Goal: Task Accomplishment & Management: Use online tool/utility

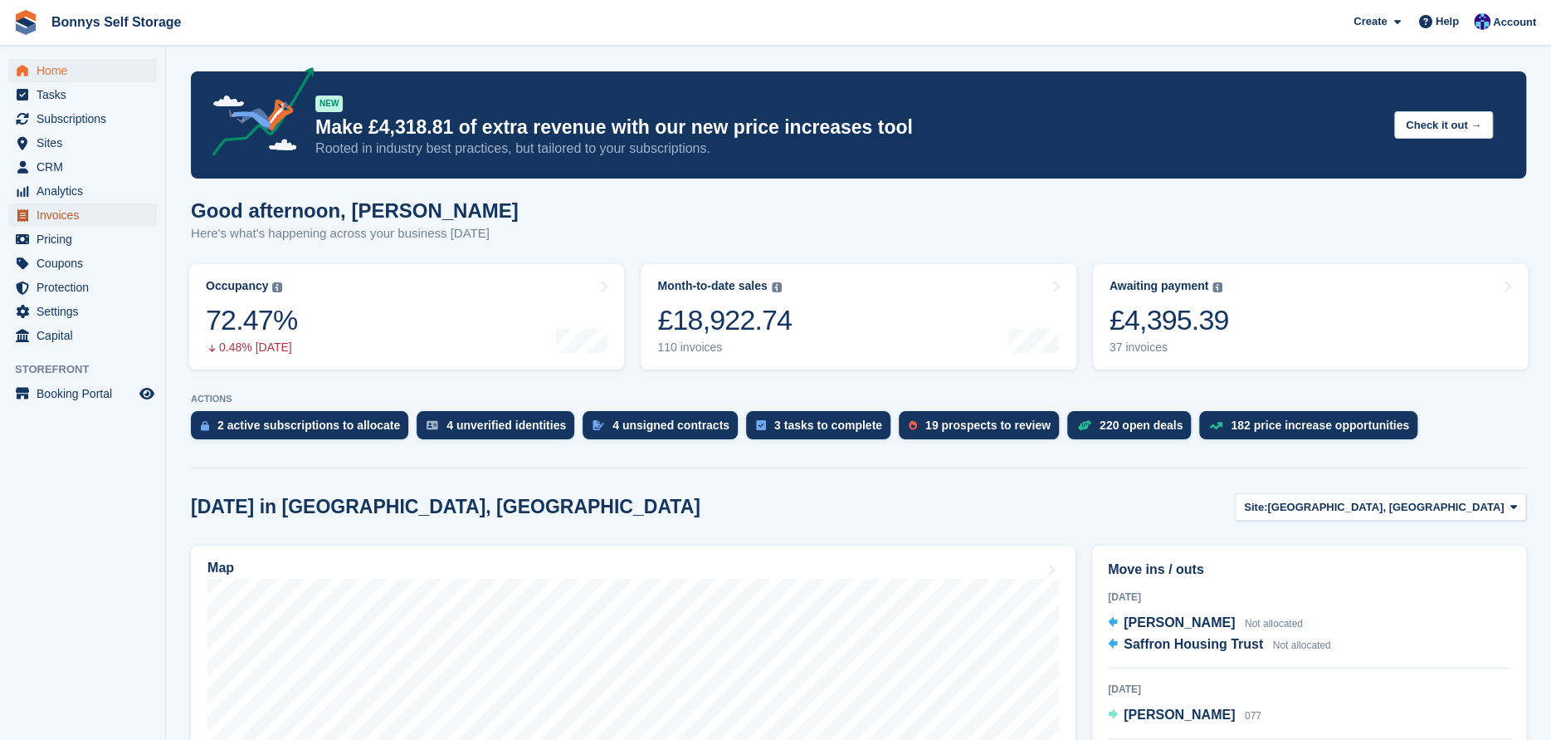
click at [68, 212] on span "Invoices" at bounding box center [87, 214] width 100 height 23
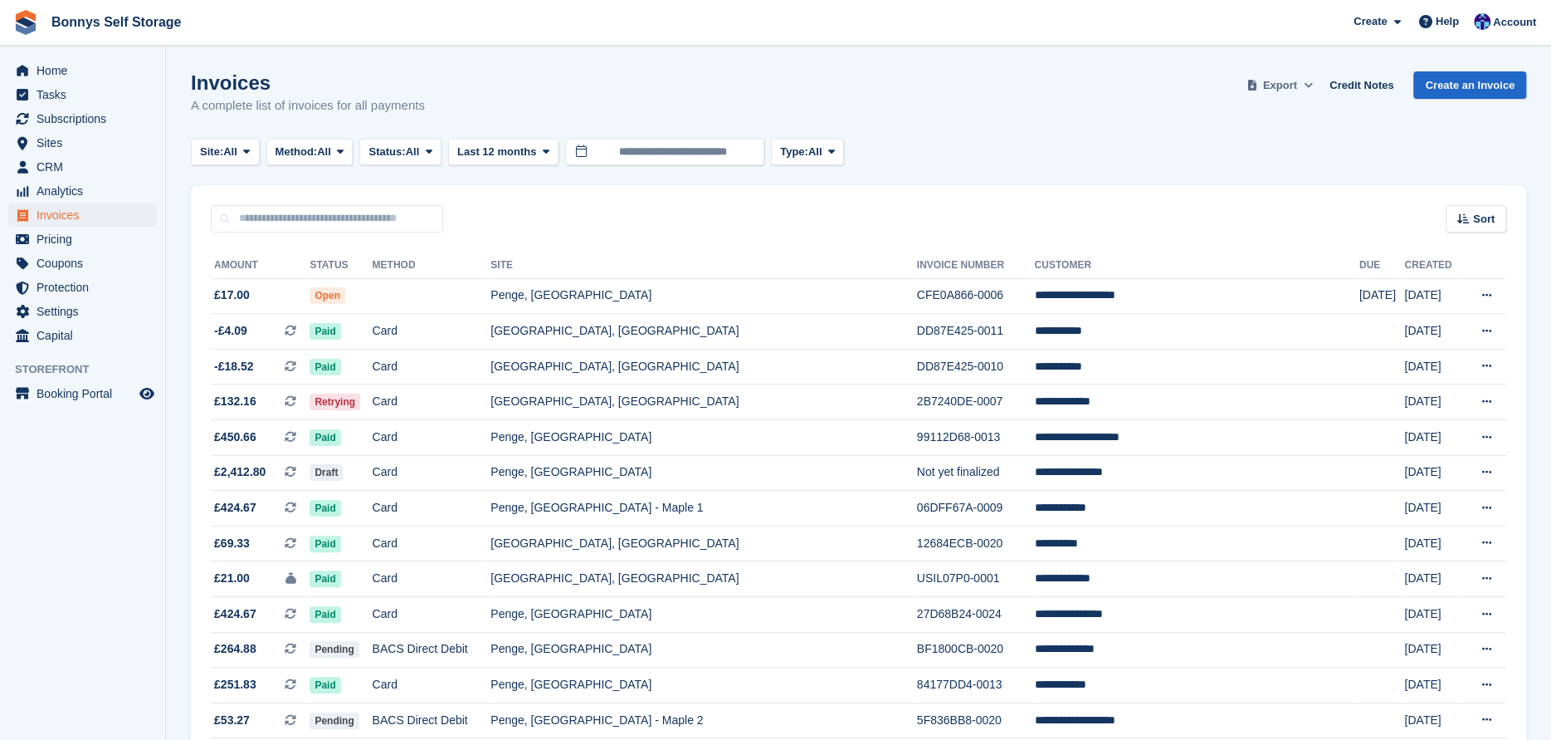
click at [1297, 85] on span "Export" at bounding box center [1280, 85] width 34 height 17
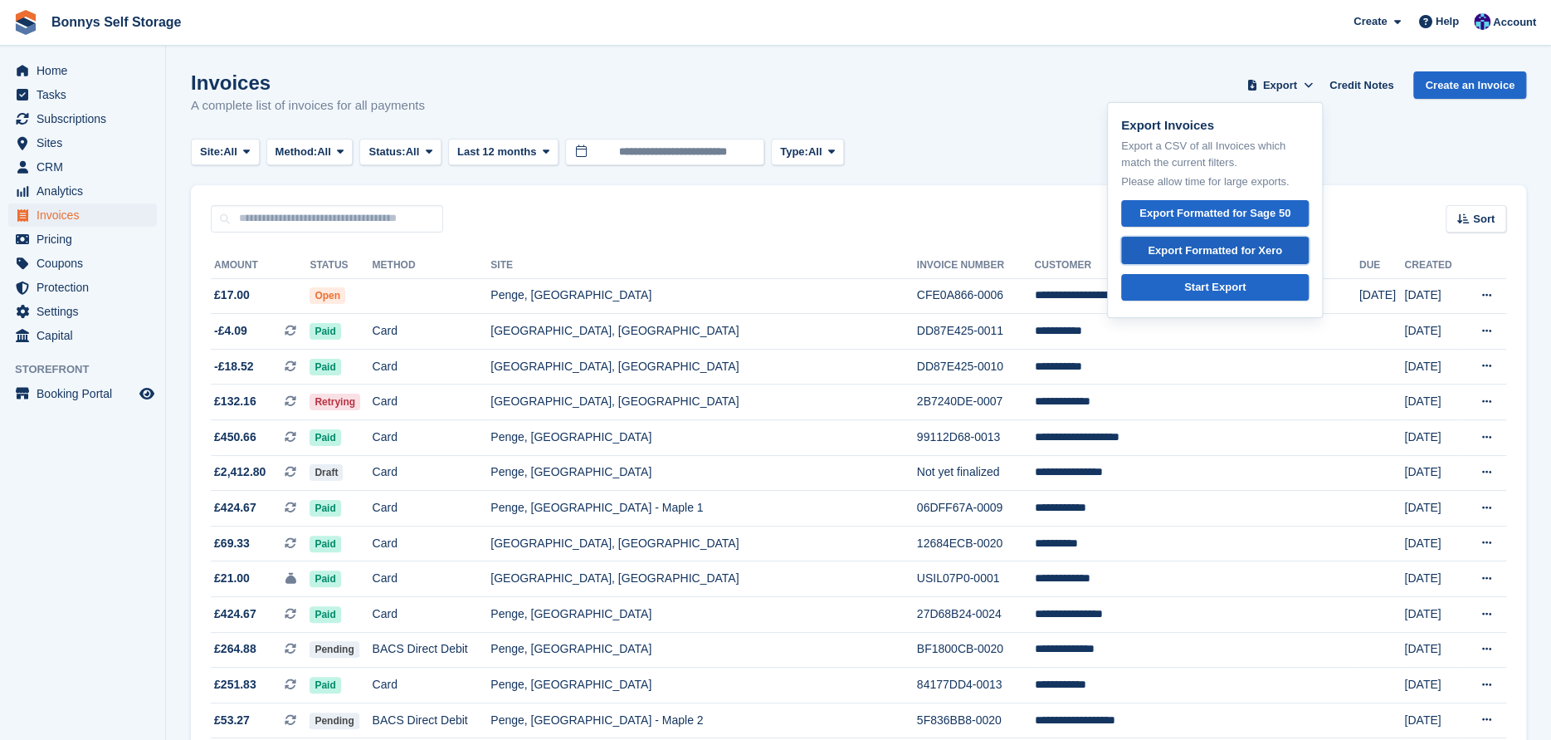
click at [1238, 249] on div "Export Formatted for Xero" at bounding box center [1215, 250] width 134 height 17
click at [1216, 248] on div "Export Formatted for Xero" at bounding box center [1215, 250] width 134 height 17
click at [1043, 97] on div "Invoices A complete list of invoices for all payments Export Export Invoices Ex…" at bounding box center [859, 103] width 1336 height 64
